Goal: Task Accomplishment & Management: Use online tool/utility

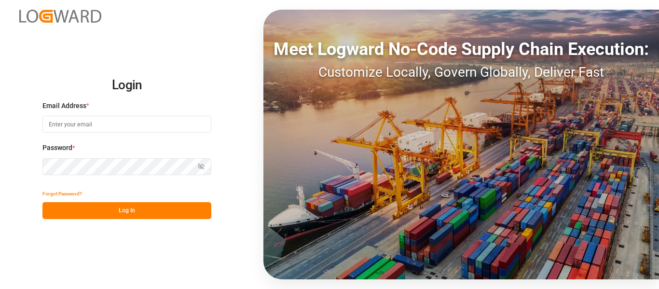
click at [187, 125] on input at bounding box center [126, 124] width 169 height 17
type input "[PERSON_NAME][EMAIL_ADDRESS][PERSON_NAME][DOMAIN_NAME]"
click at [174, 209] on button "Log In" at bounding box center [126, 210] width 169 height 17
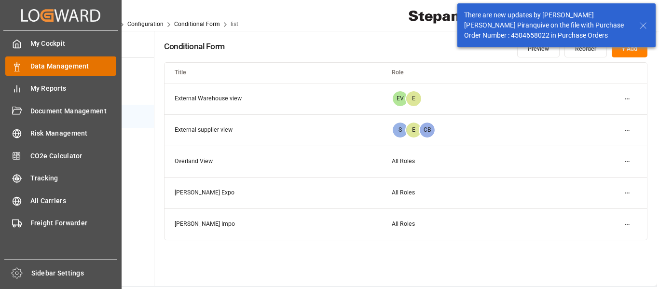
click at [16, 68] on icon at bounding box center [17, 67] width 10 height 10
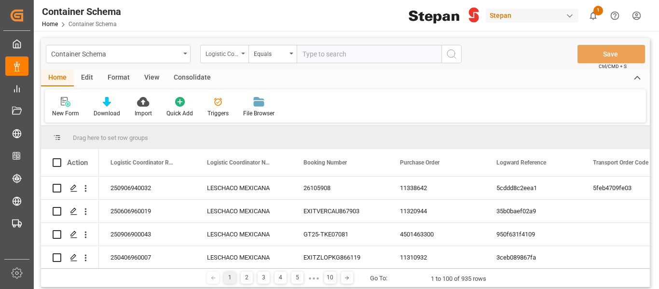
click at [242, 59] on div "Logistic Coordinator Reference Number" at bounding box center [224, 54] width 48 height 18
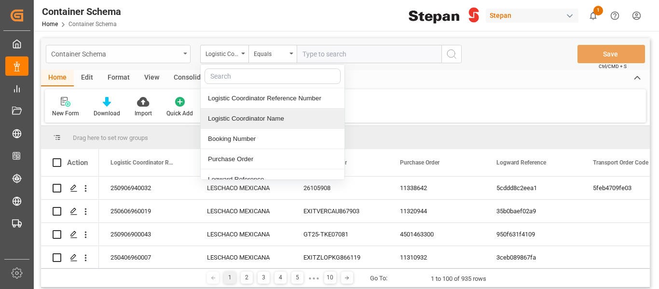
click at [175, 57] on div "Container Schema" at bounding box center [115, 53] width 129 height 12
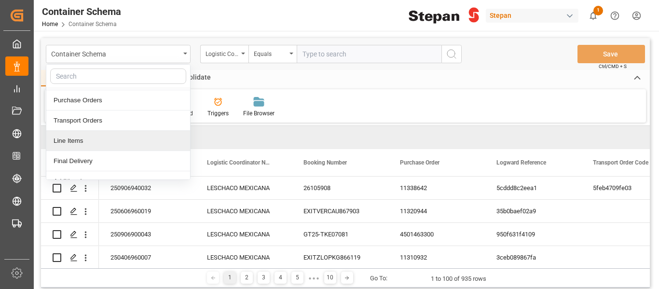
scroll to position [20, 0]
click at [76, 162] on div "Final Delivery" at bounding box center [118, 160] width 144 height 20
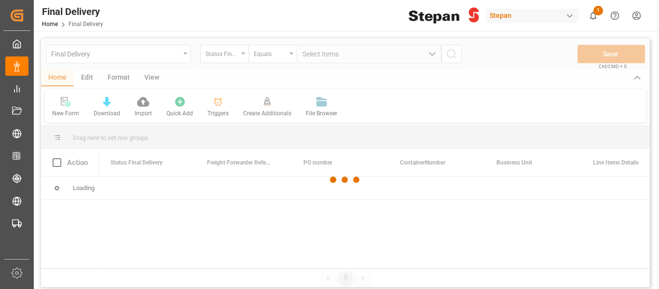
click at [93, 82] on div at bounding box center [345, 179] width 609 height 283
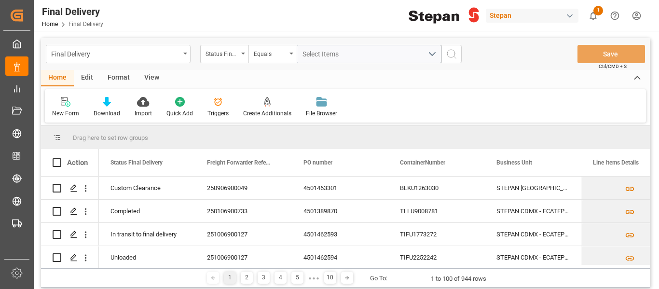
click at [91, 80] on div "Edit" at bounding box center [87, 78] width 27 height 16
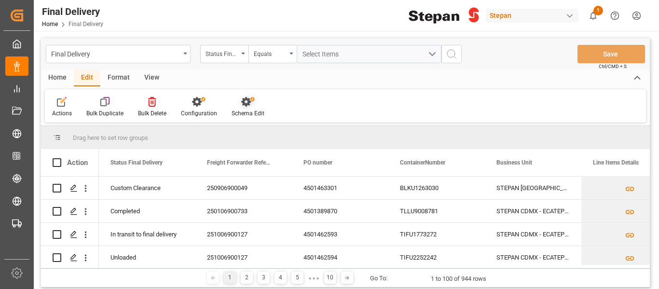
click at [258, 110] on div "Schema Edit" at bounding box center [247, 113] width 33 height 9
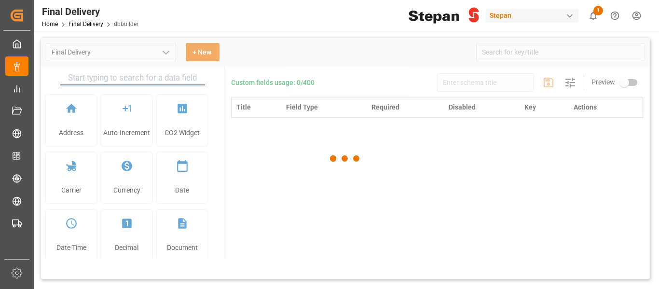
type input "Final Delivery"
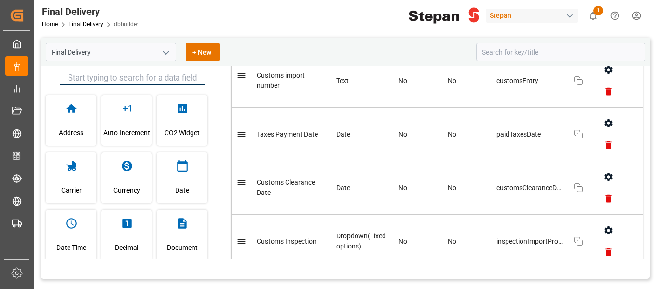
scroll to position [652, 0]
click at [75, 26] on link "Final Delivery" at bounding box center [85, 24] width 35 height 7
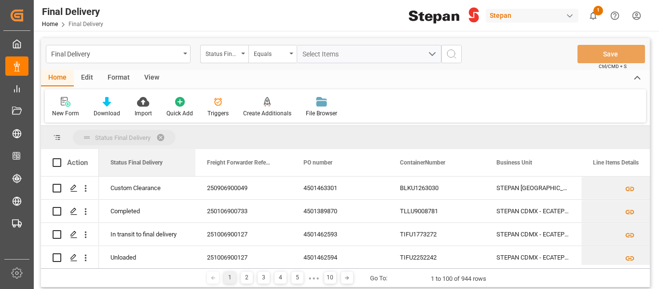
drag, startPoint x: 154, startPoint y: 160, endPoint x: 146, endPoint y: 138, distance: 23.2
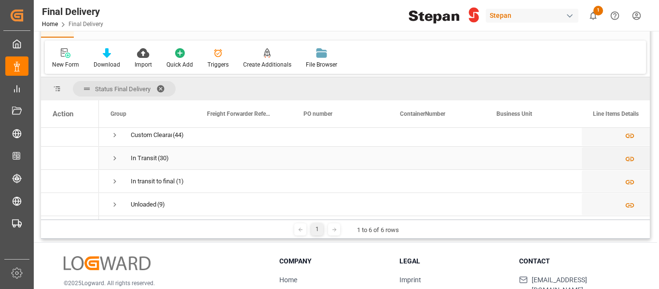
scroll to position [54, 0]
click at [112, 201] on span "Press SPACE to select this row." at bounding box center [114, 204] width 9 height 9
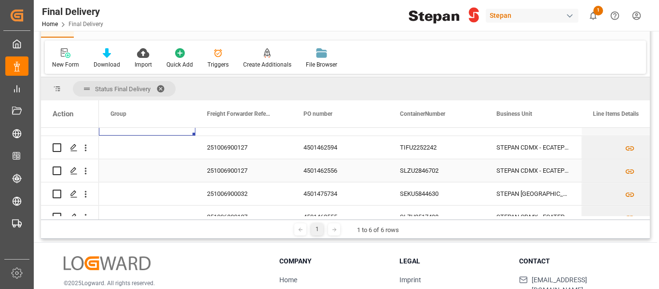
scroll to position [131, 0]
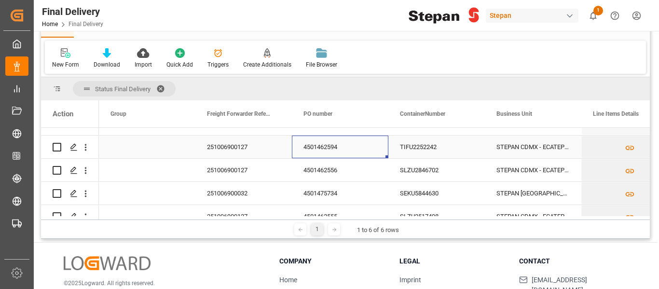
click at [323, 145] on div "4501462594" at bounding box center [340, 147] width 96 height 23
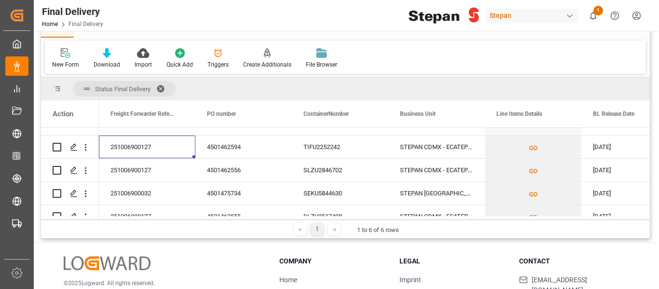
scroll to position [0, 0]
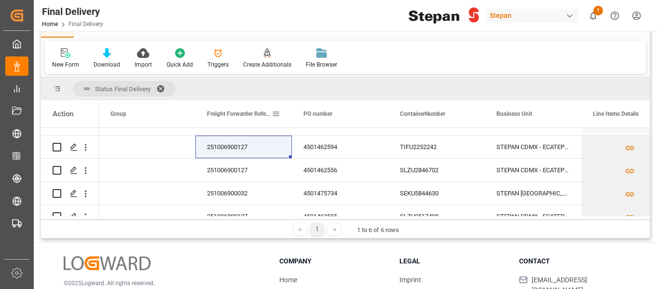
click at [233, 112] on span "Freight Forwarder Reference" at bounding box center [239, 113] width 65 height 7
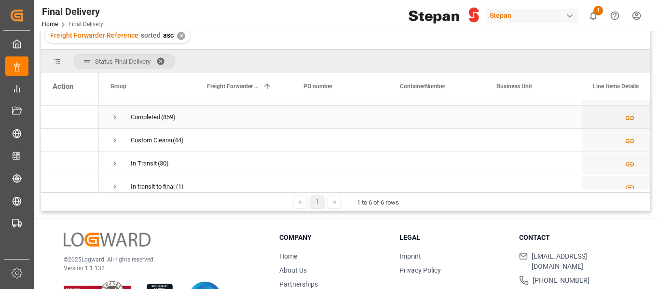
scroll to position [18, 0]
click at [112, 139] on span "Press SPACE to select this row." at bounding box center [114, 140] width 9 height 9
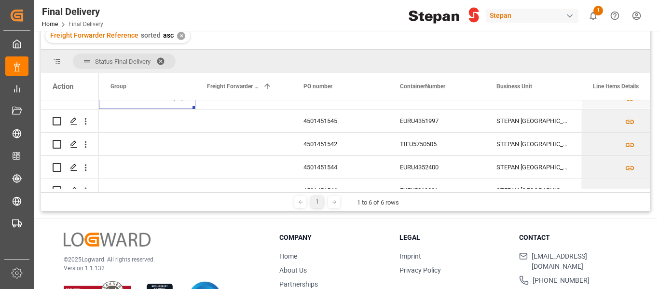
scroll to position [81, 0]
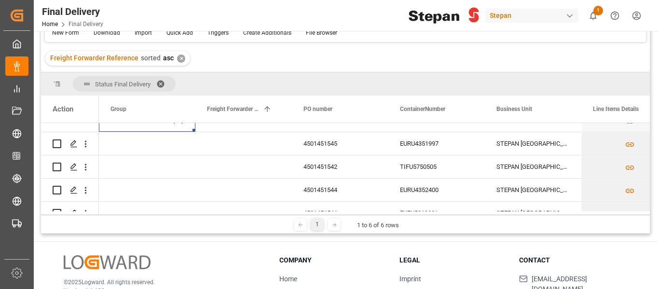
click at [177, 58] on div "✕" at bounding box center [181, 58] width 8 height 8
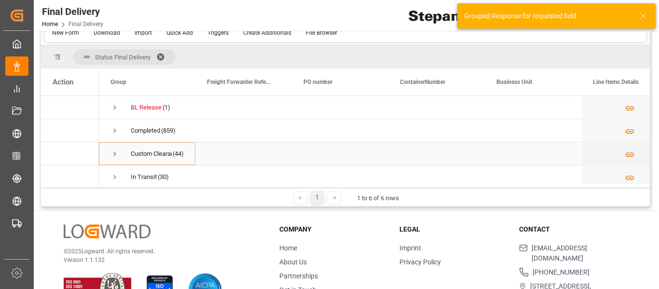
click at [114, 154] on span "Press SPACE to select this row." at bounding box center [114, 154] width 9 height 9
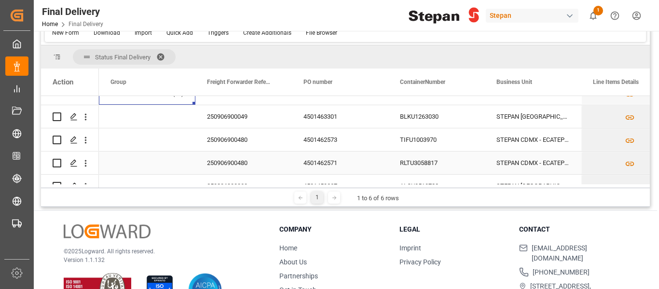
scroll to position [57, 0]
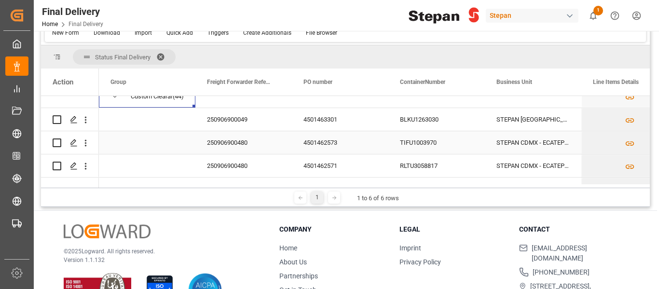
click at [231, 143] on div "250906900480" at bounding box center [243, 142] width 96 height 23
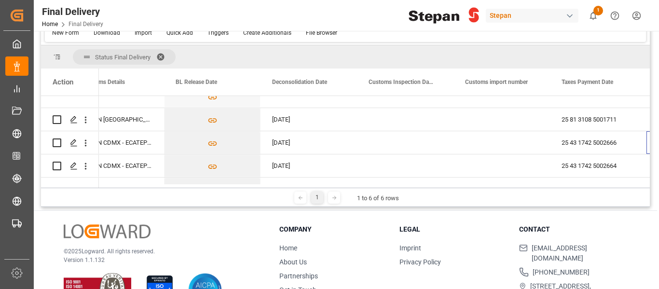
scroll to position [0, 514]
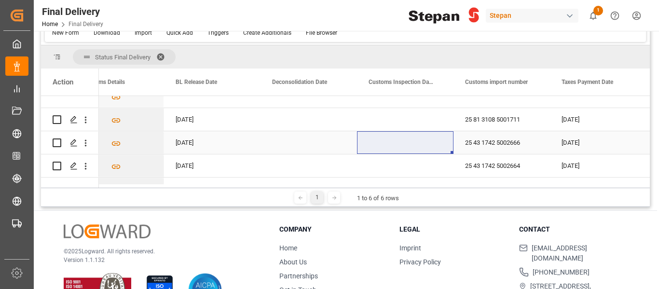
click at [478, 147] on div "25 43 1742 5002666" at bounding box center [501, 142] width 96 height 23
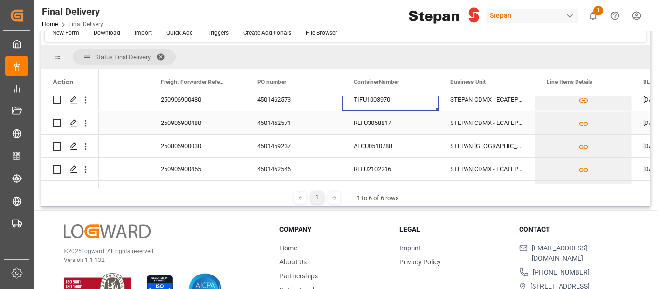
scroll to position [102, 0]
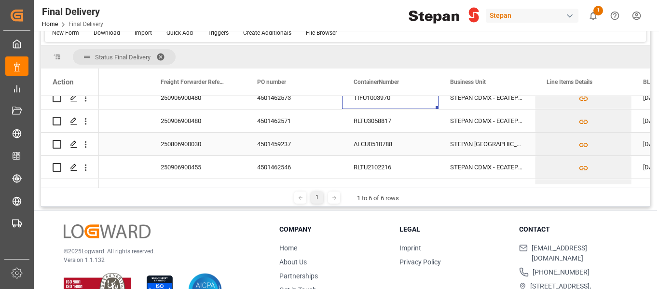
click at [181, 140] on div "250806900030" at bounding box center [197, 144] width 96 height 23
click at [394, 147] on div "ALCU0510788" at bounding box center [390, 144] width 96 height 23
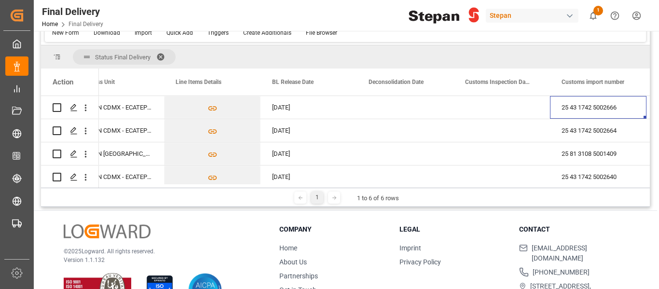
scroll to position [0, 514]
